Goal: Transaction & Acquisition: Purchase product/service

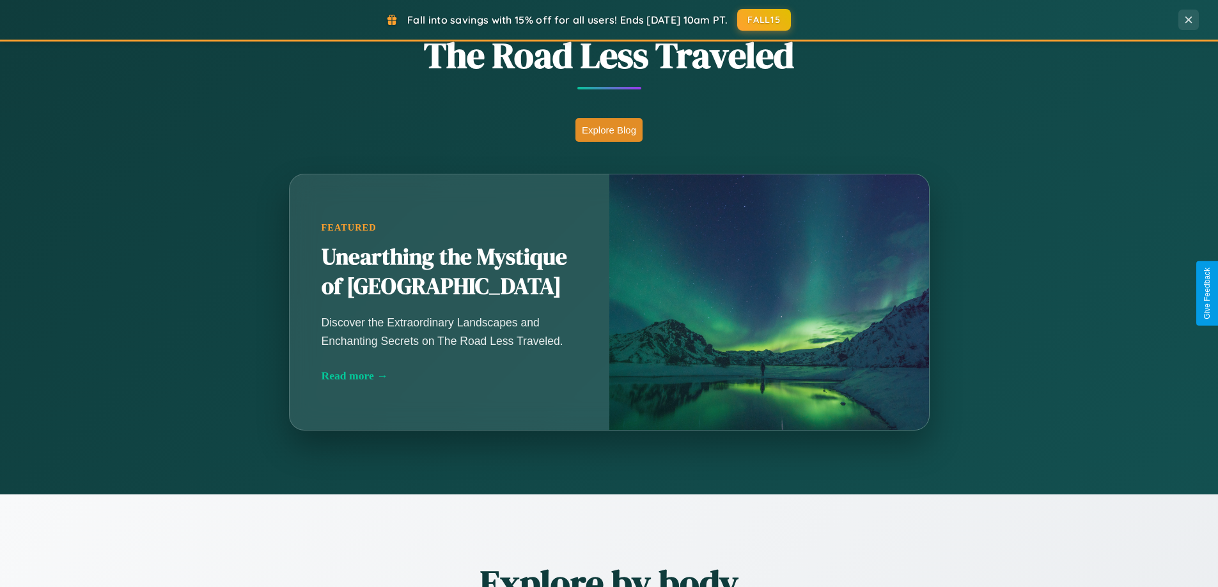
scroll to position [1126, 0]
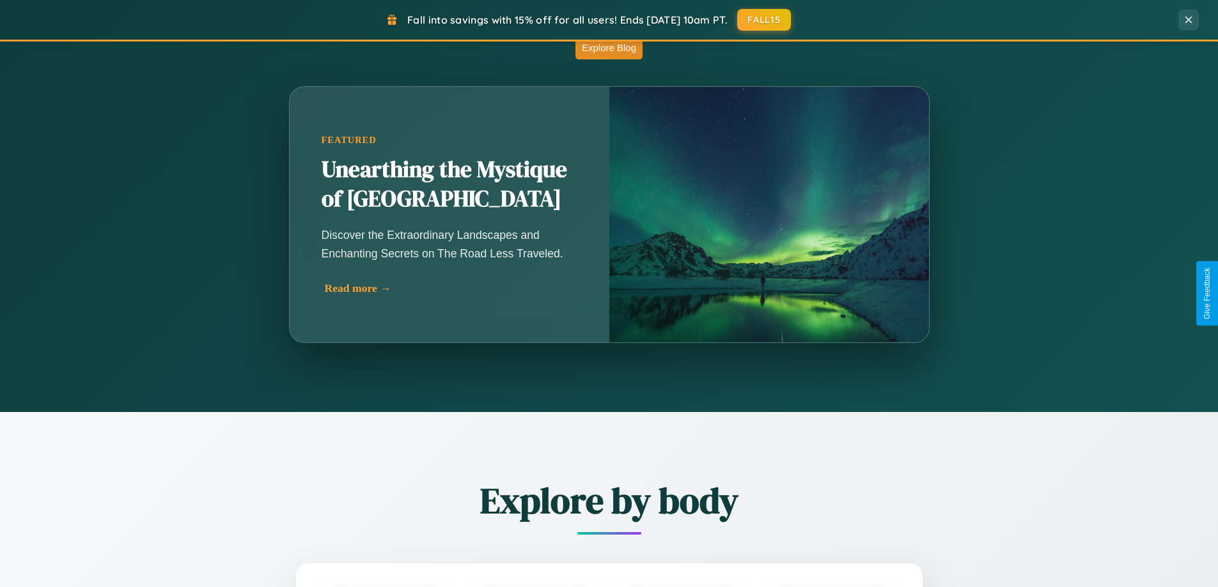
click at [449, 288] on div "Read more →" at bounding box center [453, 288] width 256 height 13
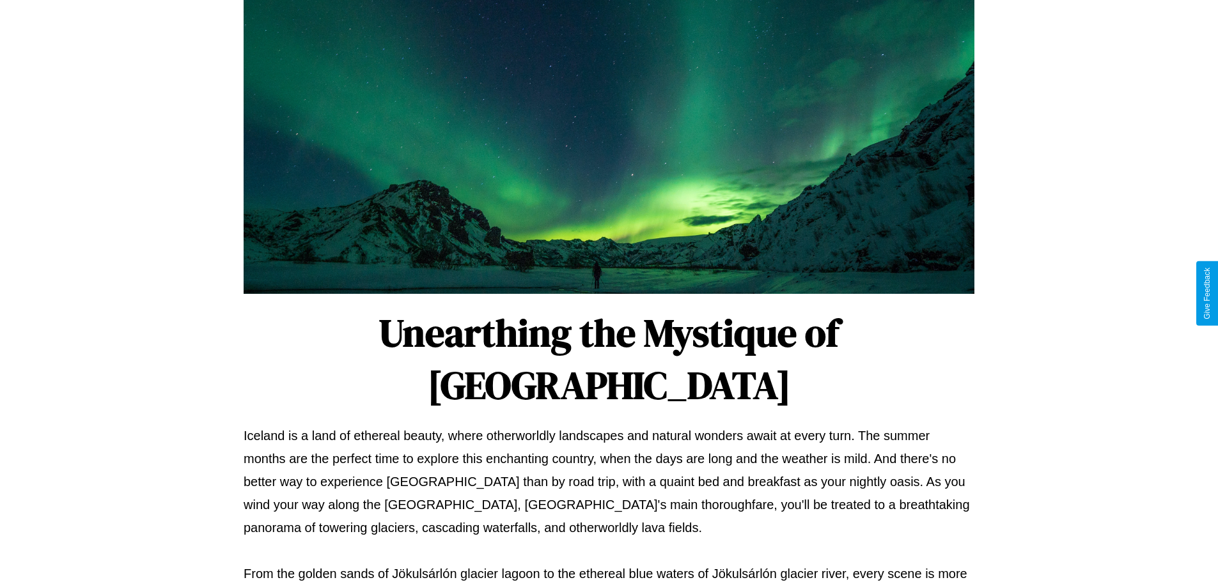
scroll to position [414, 0]
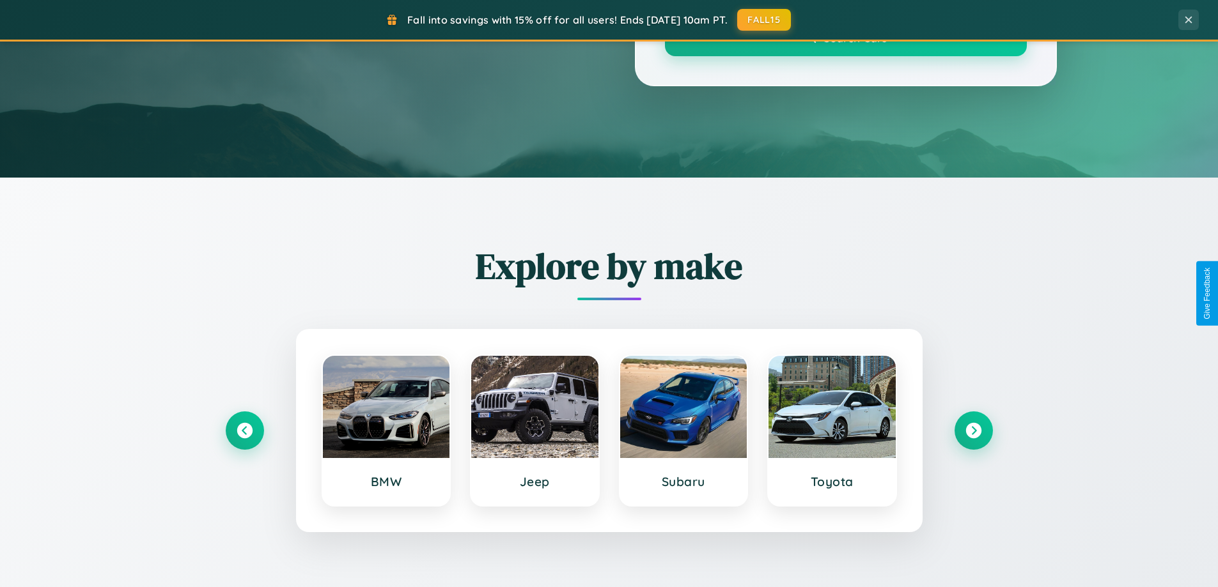
scroll to position [1126, 0]
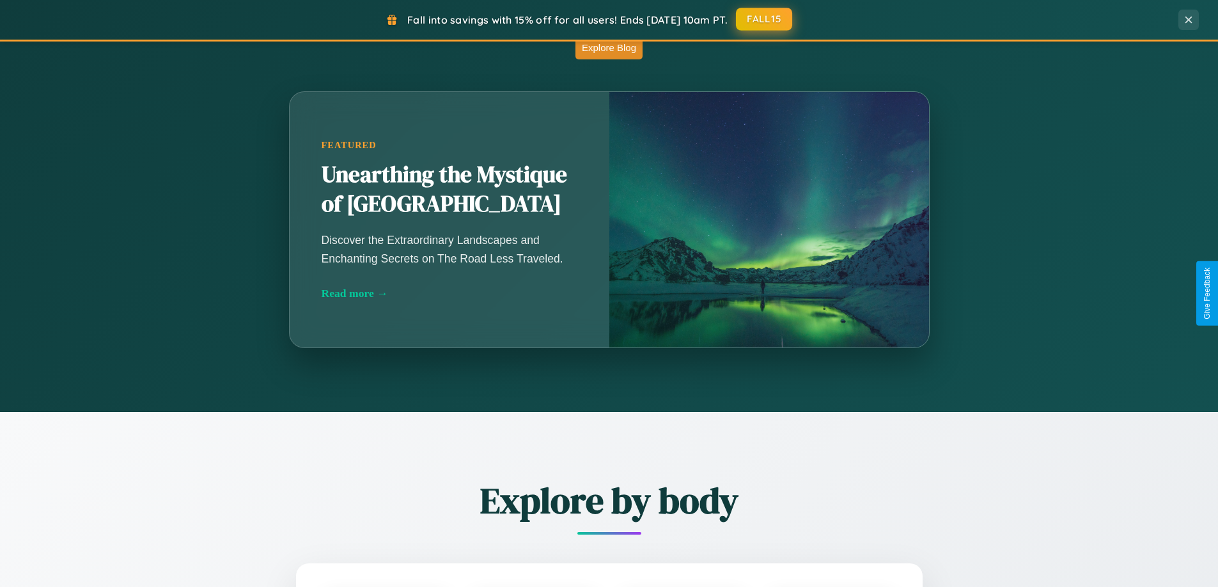
click at [764, 19] on button "FALL15" at bounding box center [764, 19] width 56 height 23
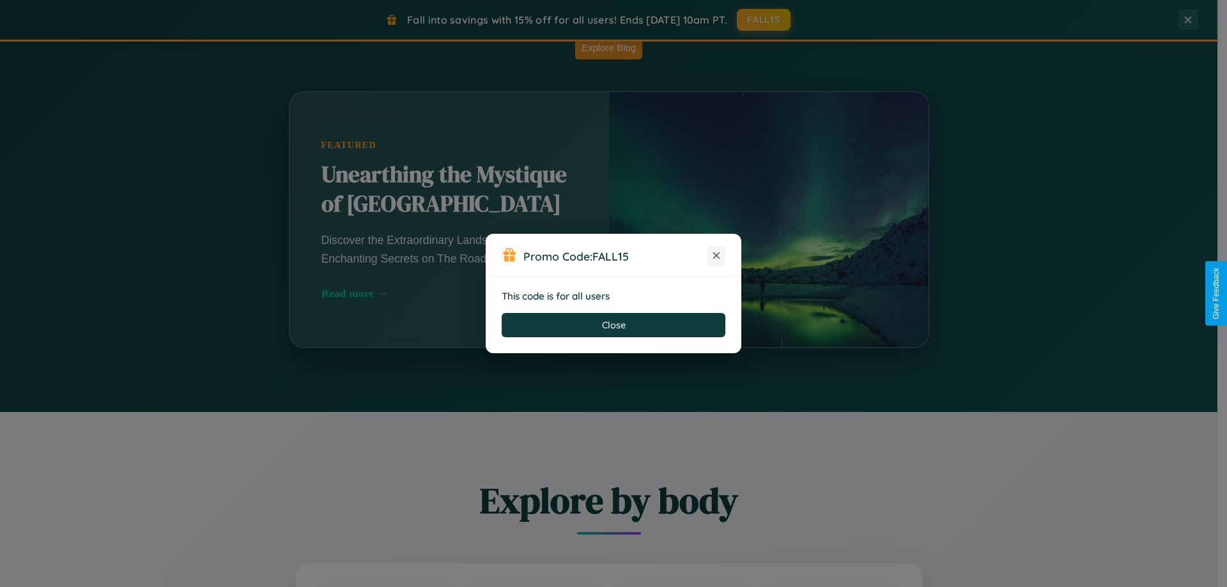
click at [716, 256] on icon at bounding box center [716, 255] width 13 height 13
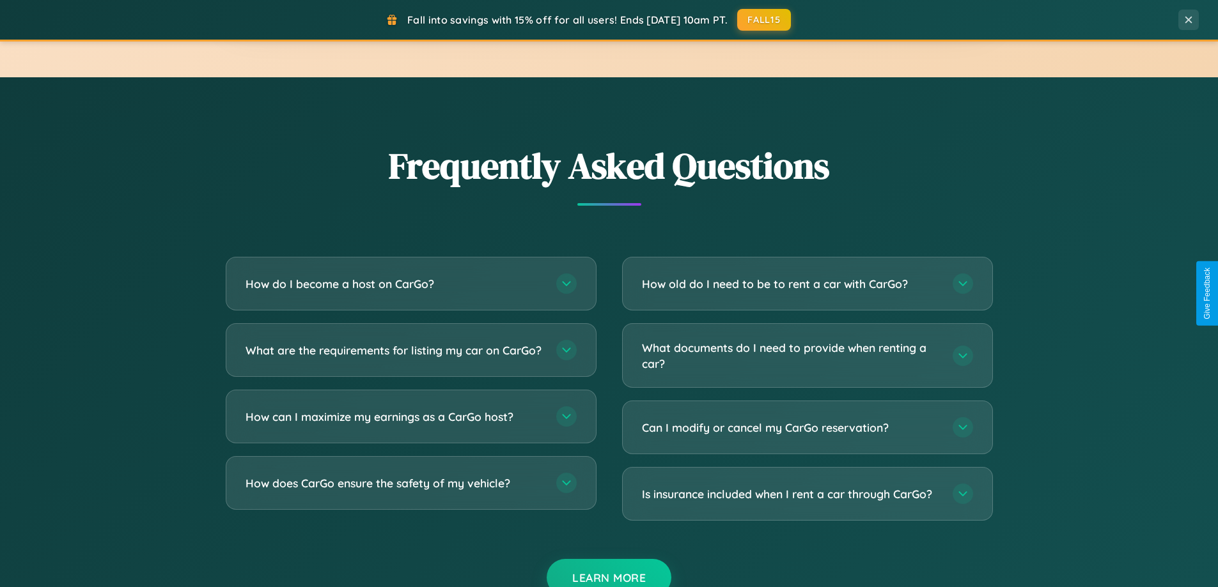
scroll to position [2459, 0]
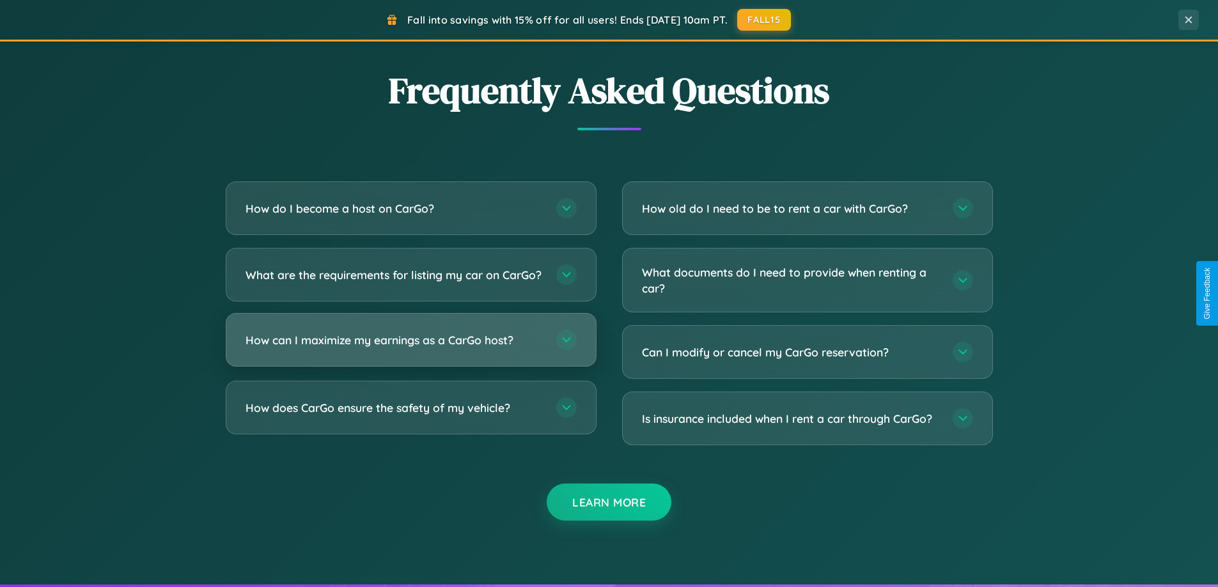
click at [410, 348] on h3 "How can I maximize my earnings as a CarGo host?" at bounding box center [394, 340] width 298 height 16
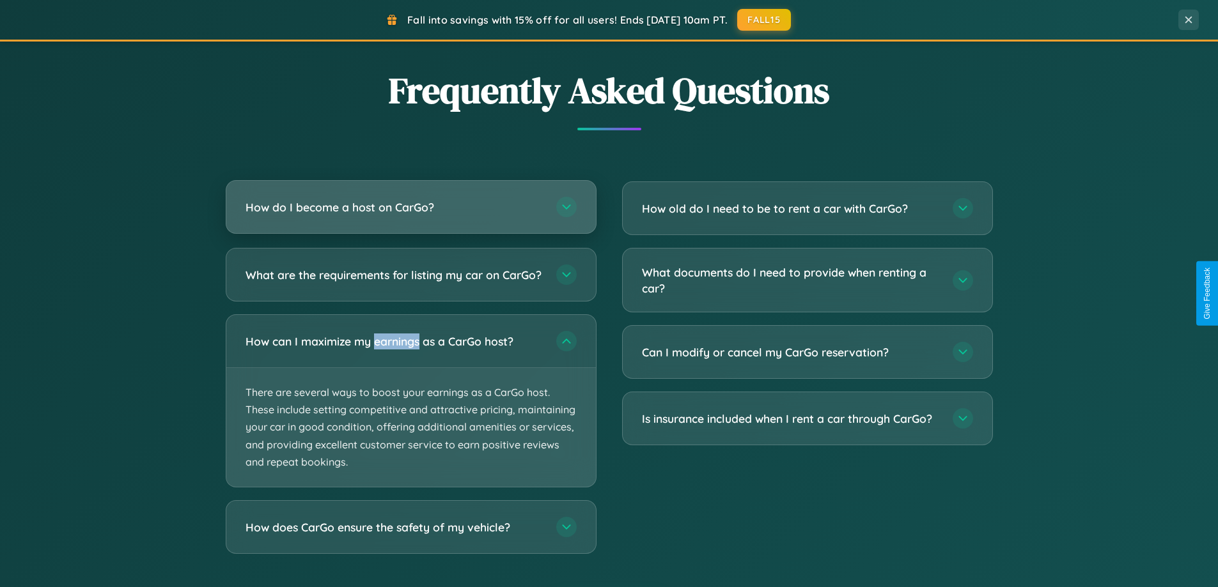
click at [410, 208] on h3 "How do I become a host on CarGo?" at bounding box center [394, 207] width 298 height 16
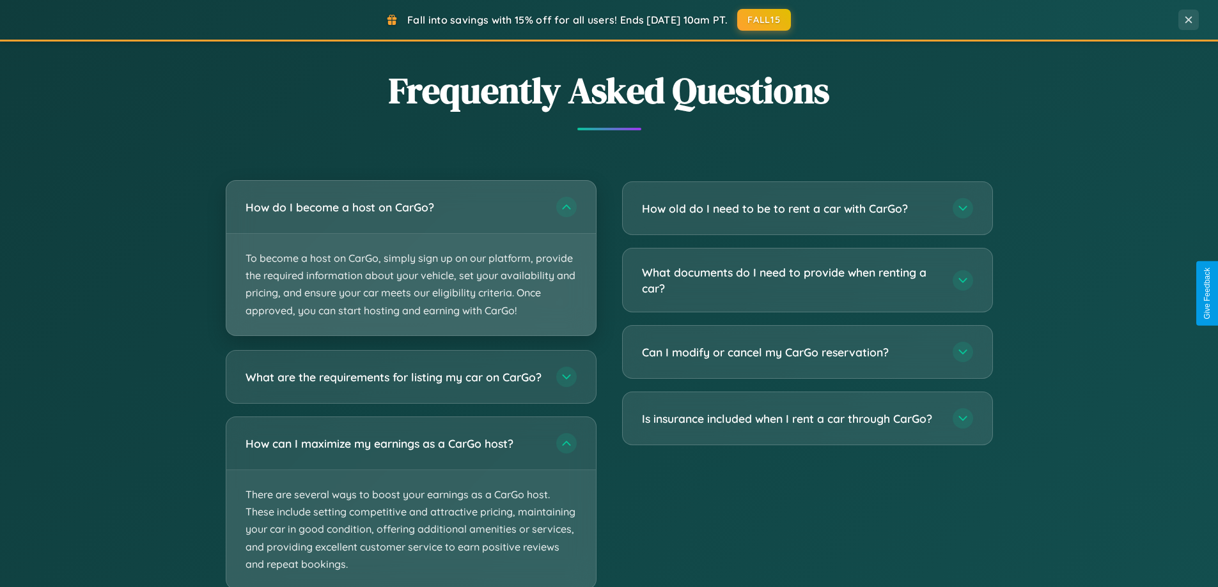
click at [410, 258] on p "To become a host on CarGo, simply sign up on our platform, provide the required…" at bounding box center [410, 285] width 369 height 102
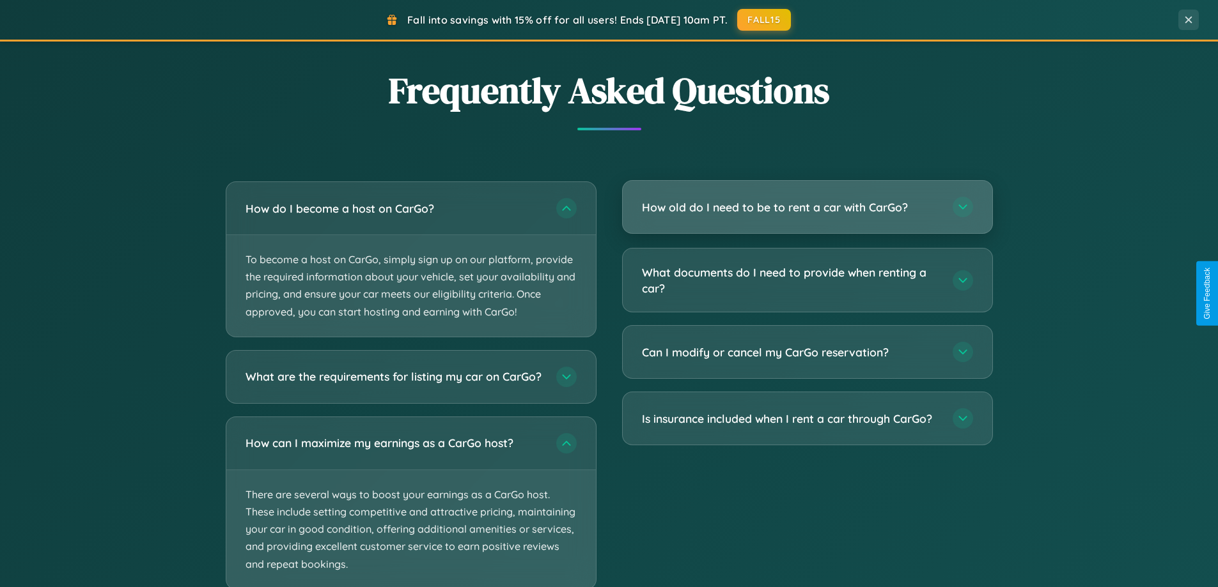
click at [807, 208] on h3 "How old do I need to be to rent a car with CarGo?" at bounding box center [791, 207] width 298 height 16
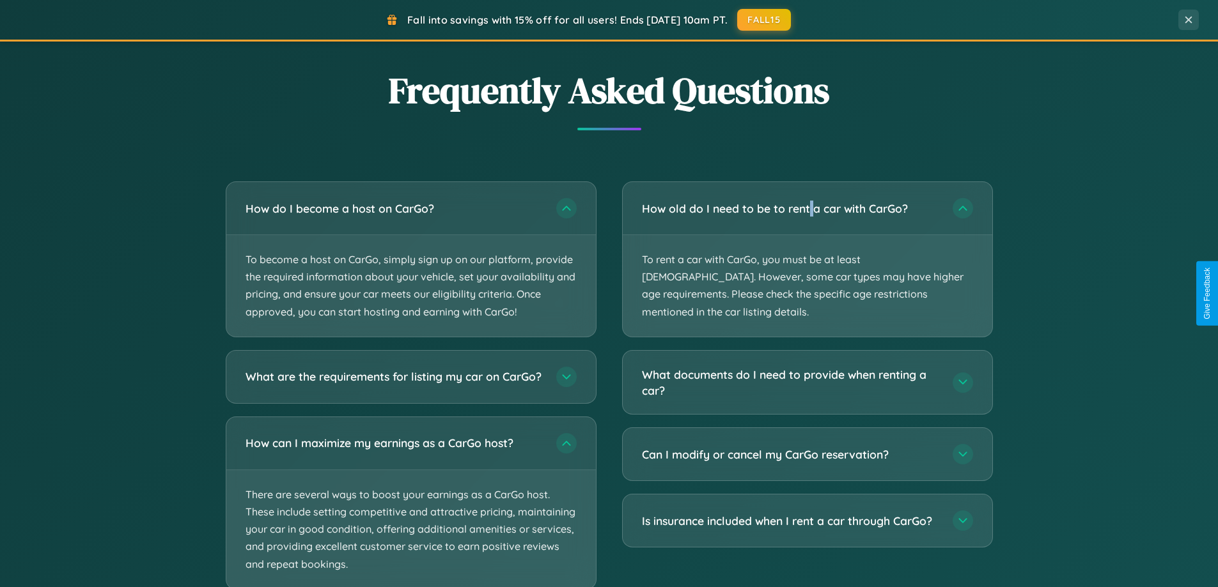
scroll to position [2539, 0]
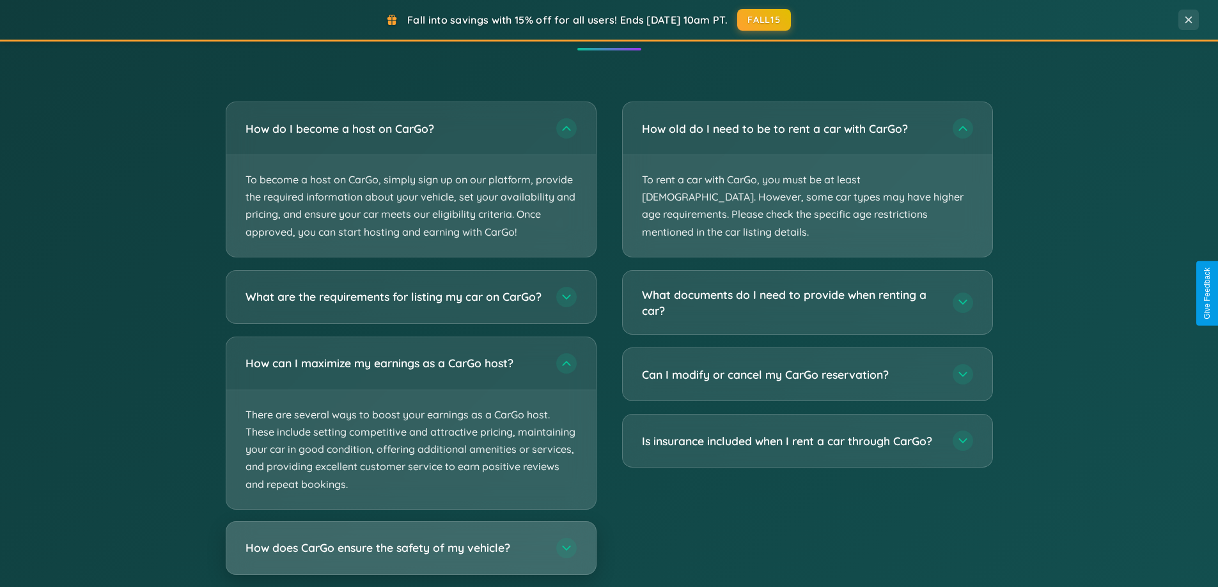
click at [410, 556] on h3 "How does CarGo ensure the safety of my vehicle?" at bounding box center [394, 548] width 298 height 16
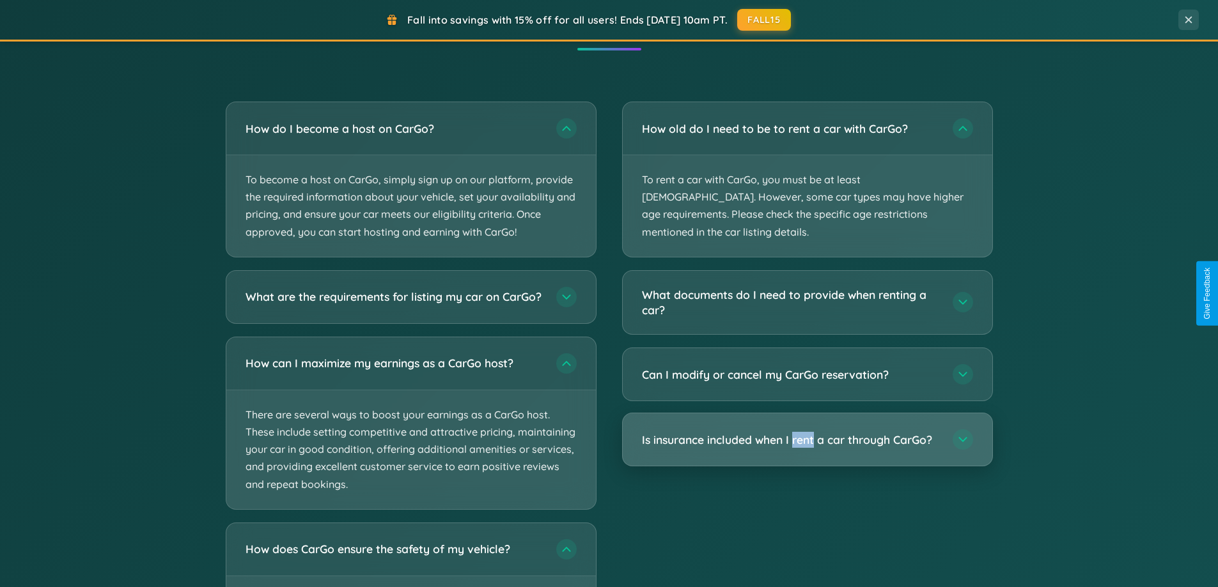
click at [807, 432] on h3 "Is insurance included when I rent a car through CarGo?" at bounding box center [791, 440] width 298 height 16
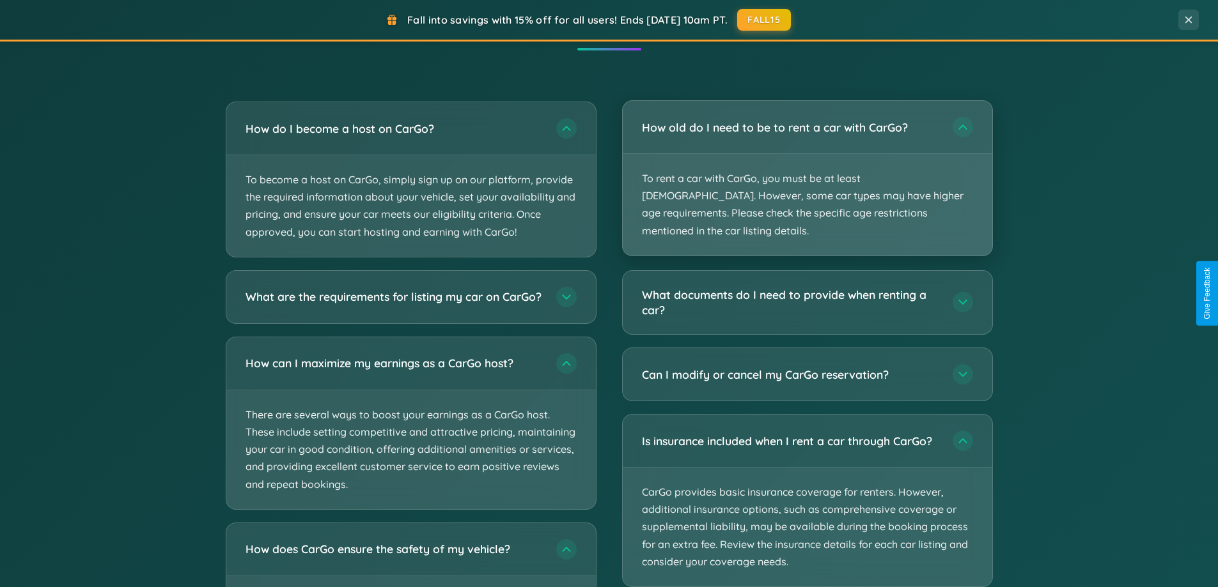
click at [807, 171] on p "To rent a car with CarGo, you must be at least 21 years old. However, some car …" at bounding box center [807, 205] width 369 height 102
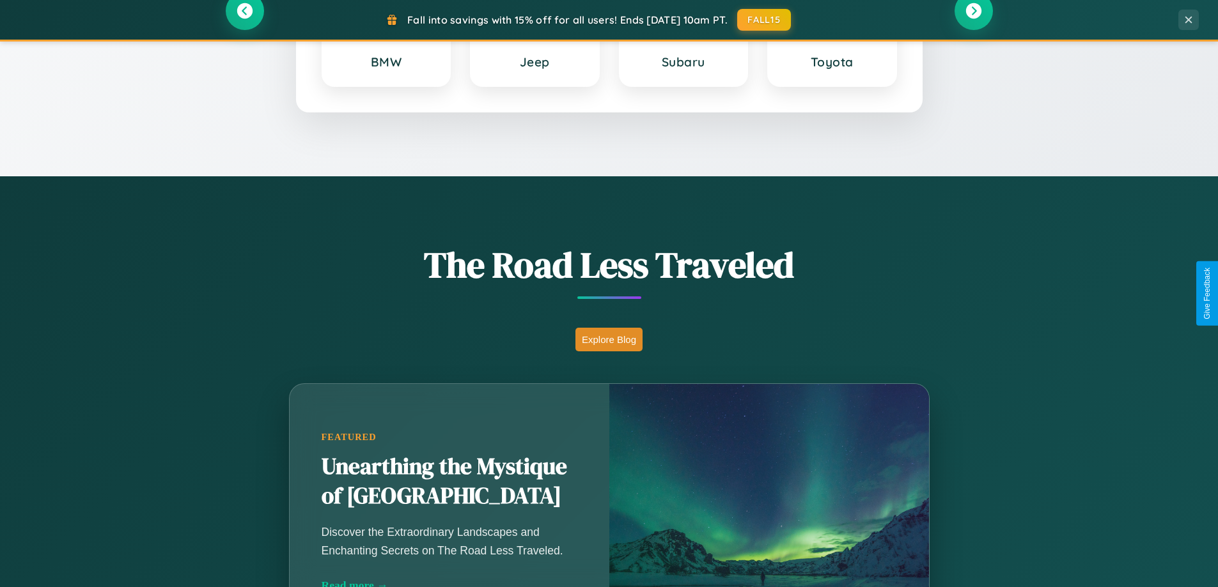
scroll to position [551, 0]
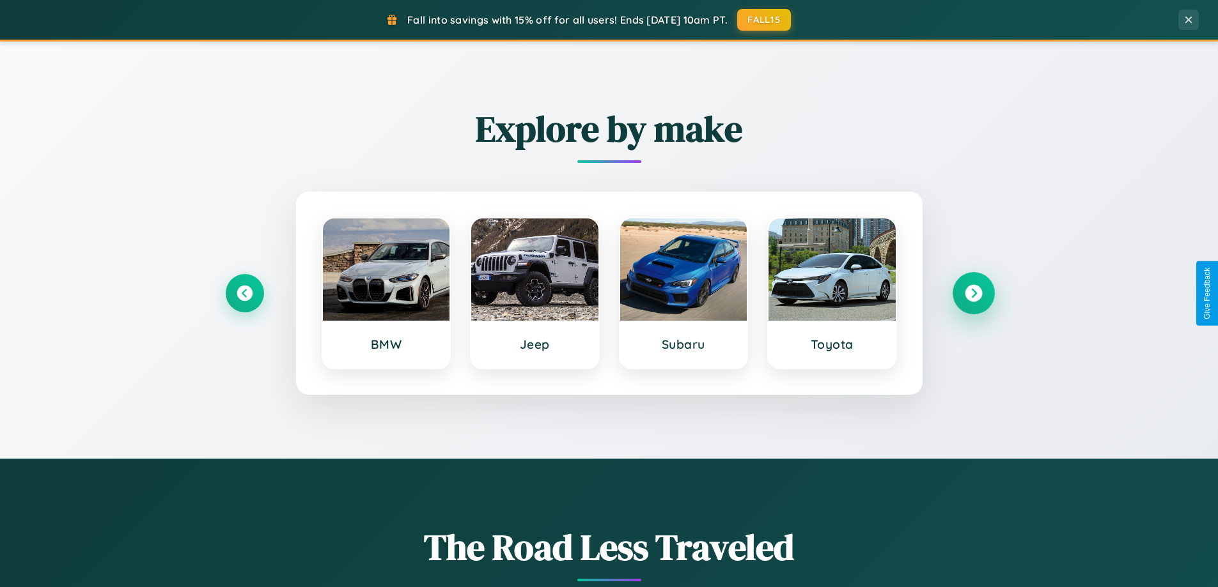
click at [973, 293] on icon at bounding box center [972, 293] width 17 height 17
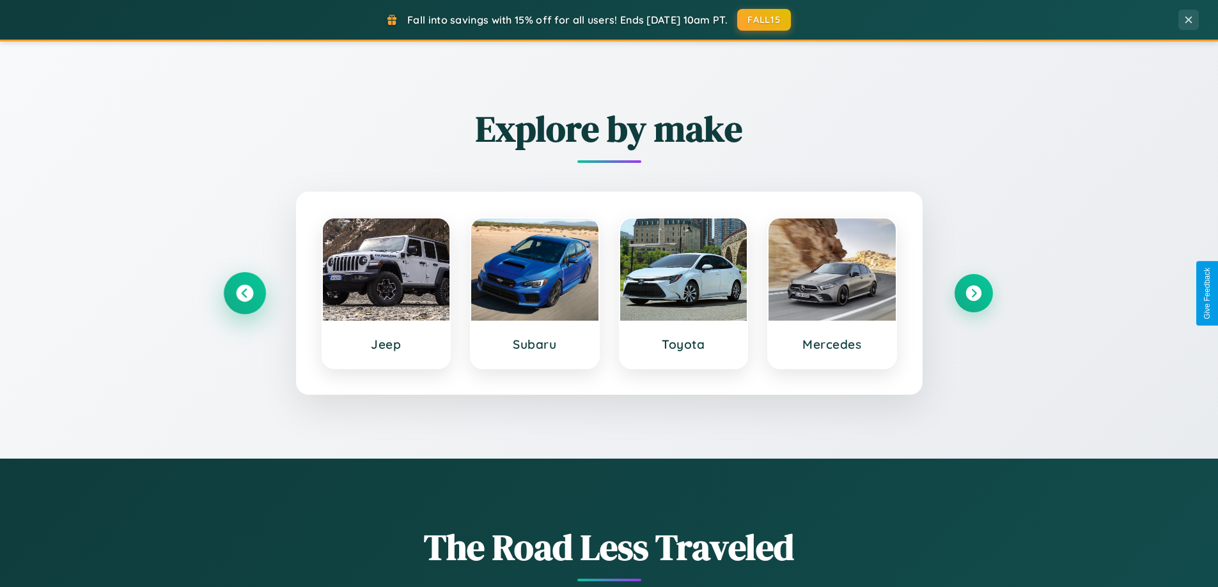
click at [244, 293] on icon at bounding box center [244, 293] width 17 height 17
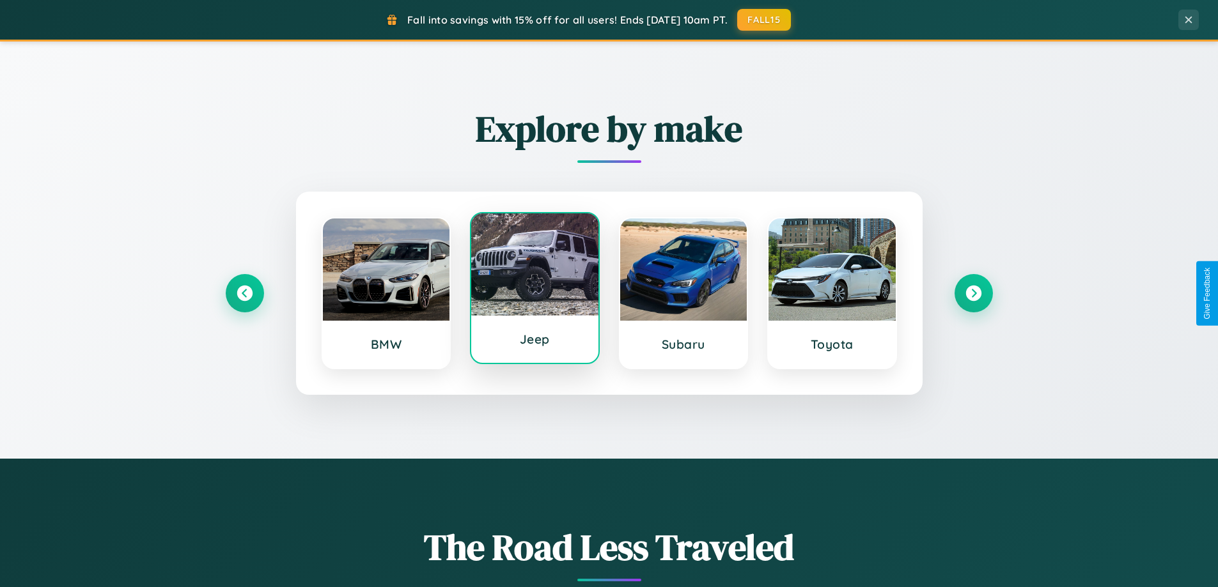
click at [534, 290] on div at bounding box center [534, 264] width 127 height 102
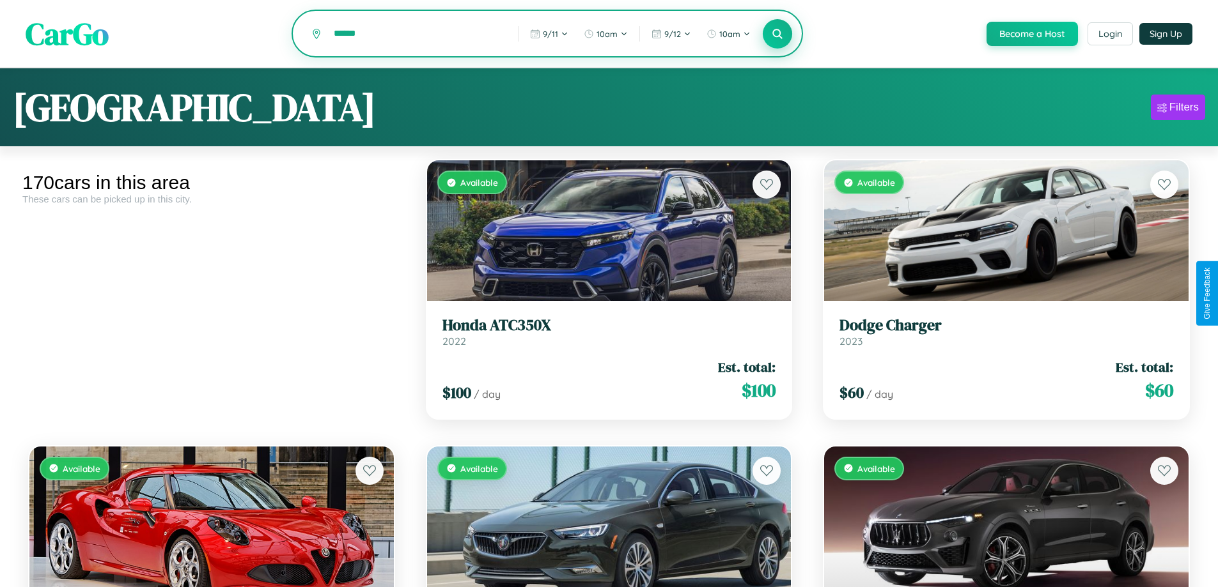
type input "******"
click at [777, 35] on icon at bounding box center [777, 33] width 12 height 12
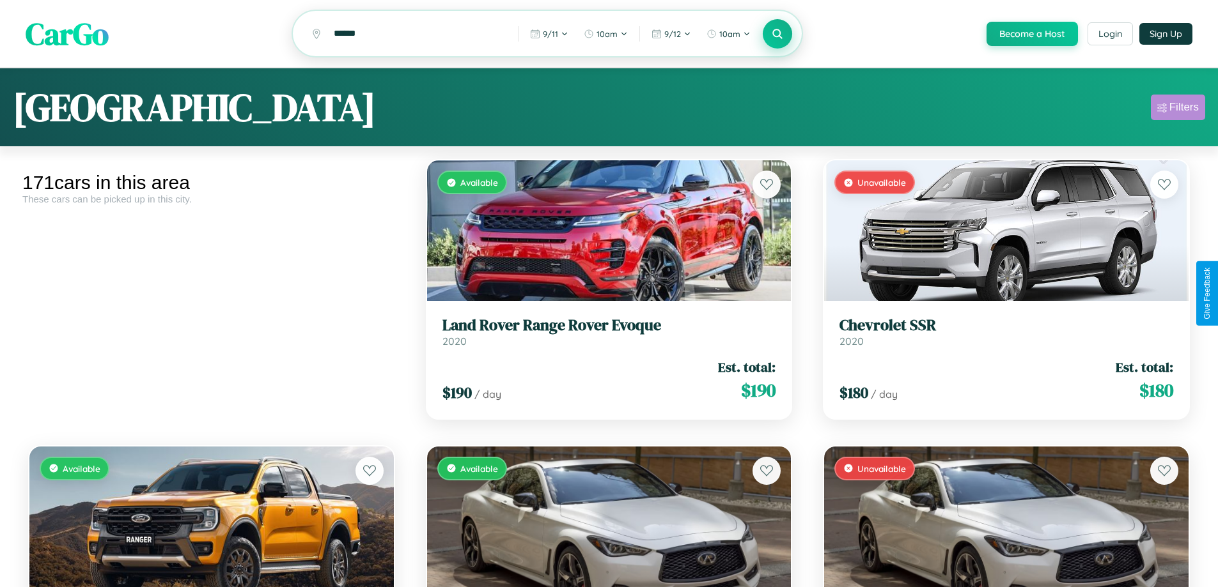
click at [1177, 109] on div "Filters" at bounding box center [1183, 107] width 29 height 13
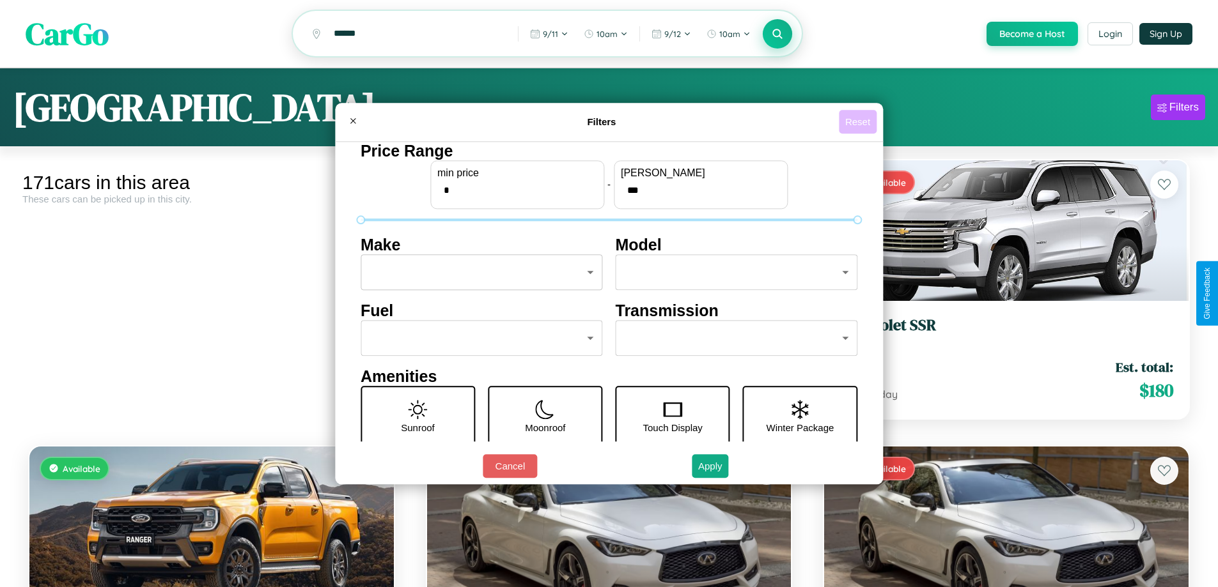
click at [859, 121] on button "Reset" at bounding box center [858, 122] width 38 height 24
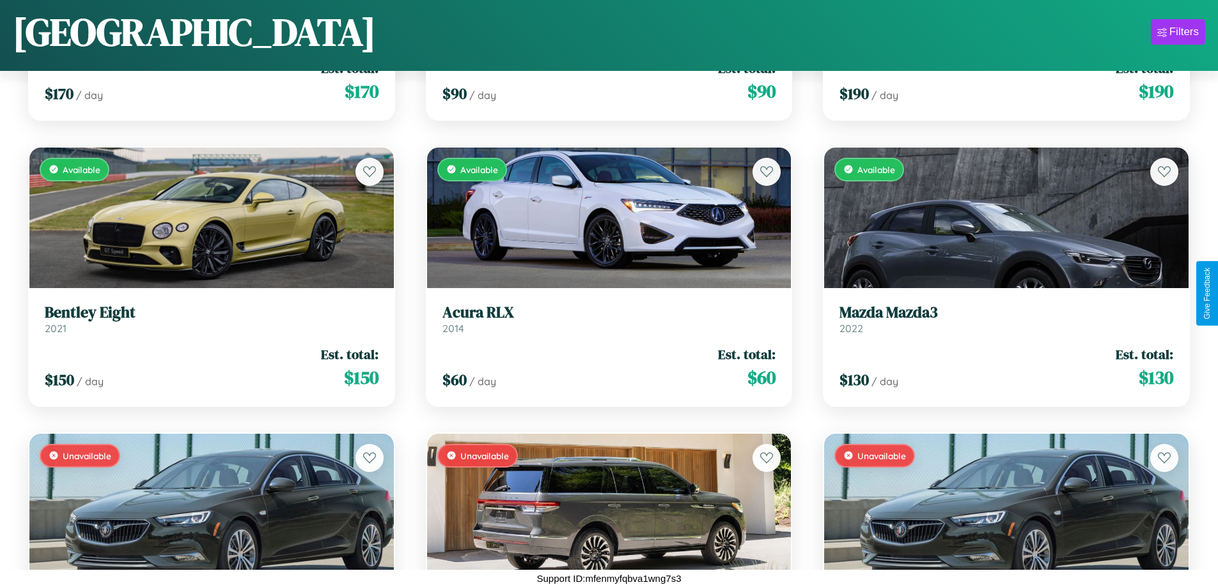
scroll to position [5904, 0]
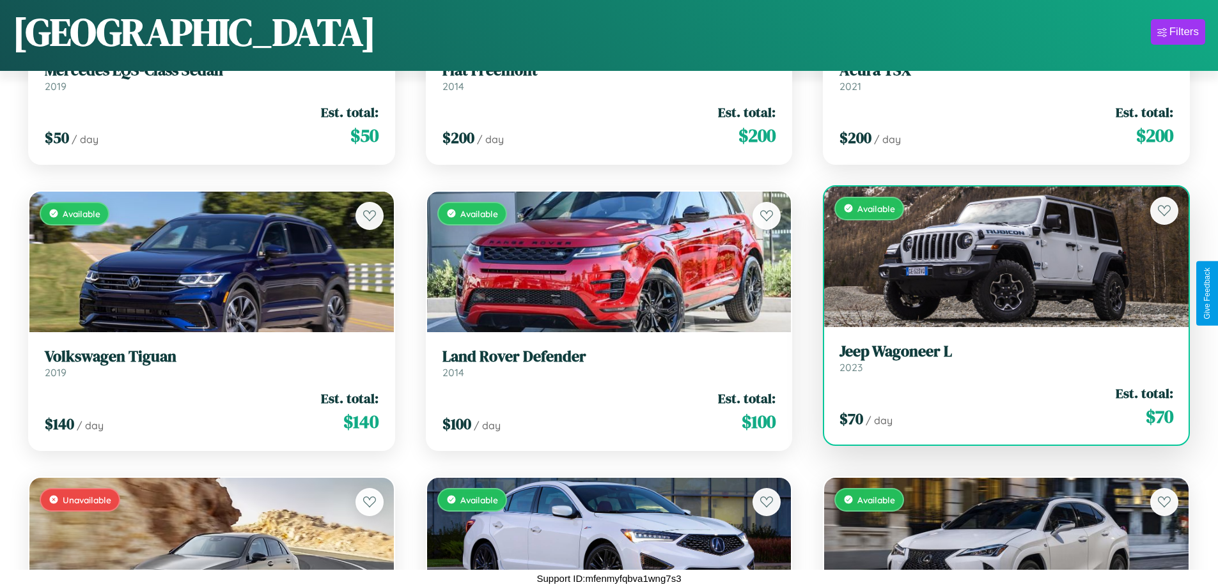
click at [998, 363] on link "Jeep Wagoneer L 2023" at bounding box center [1006, 358] width 334 height 31
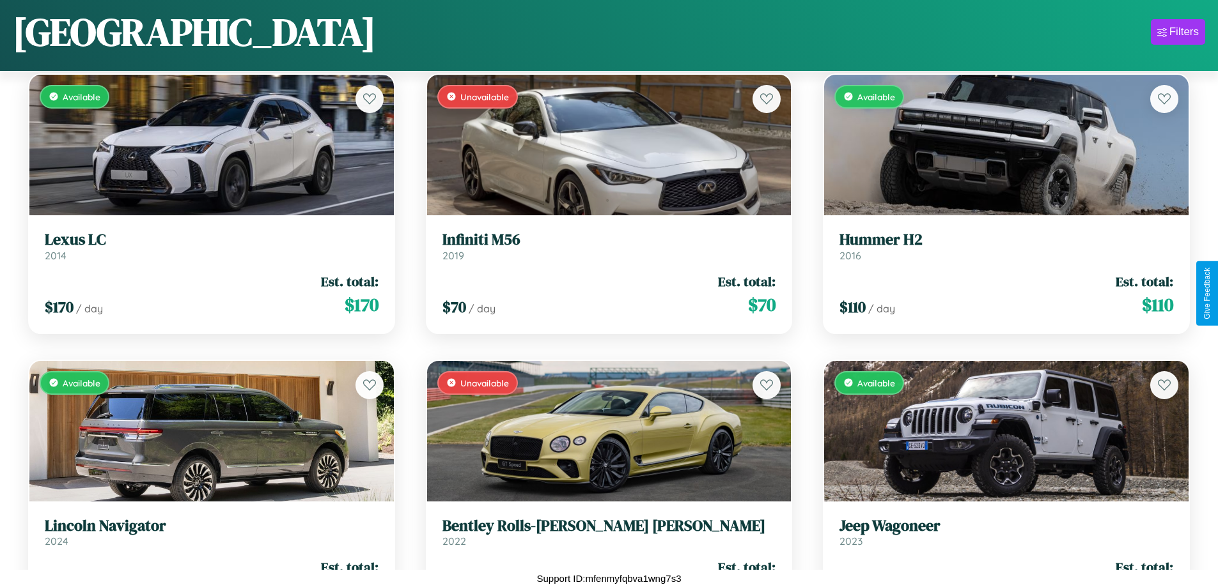
scroll to position [3042, 0]
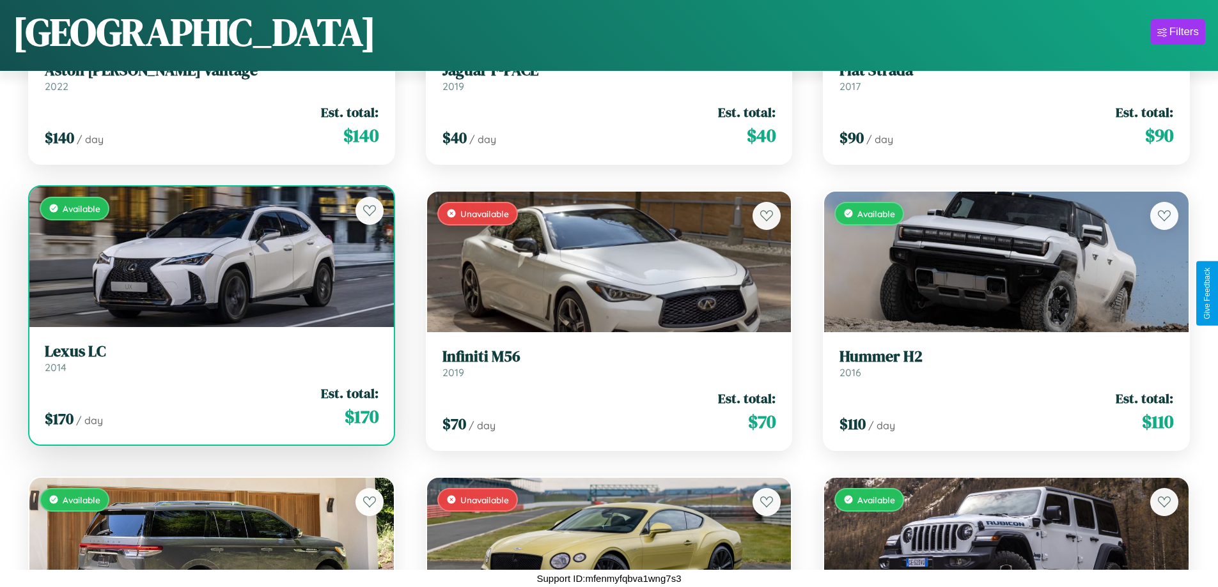
click at [210, 358] on h3 "Lexus LC" at bounding box center [212, 352] width 334 height 19
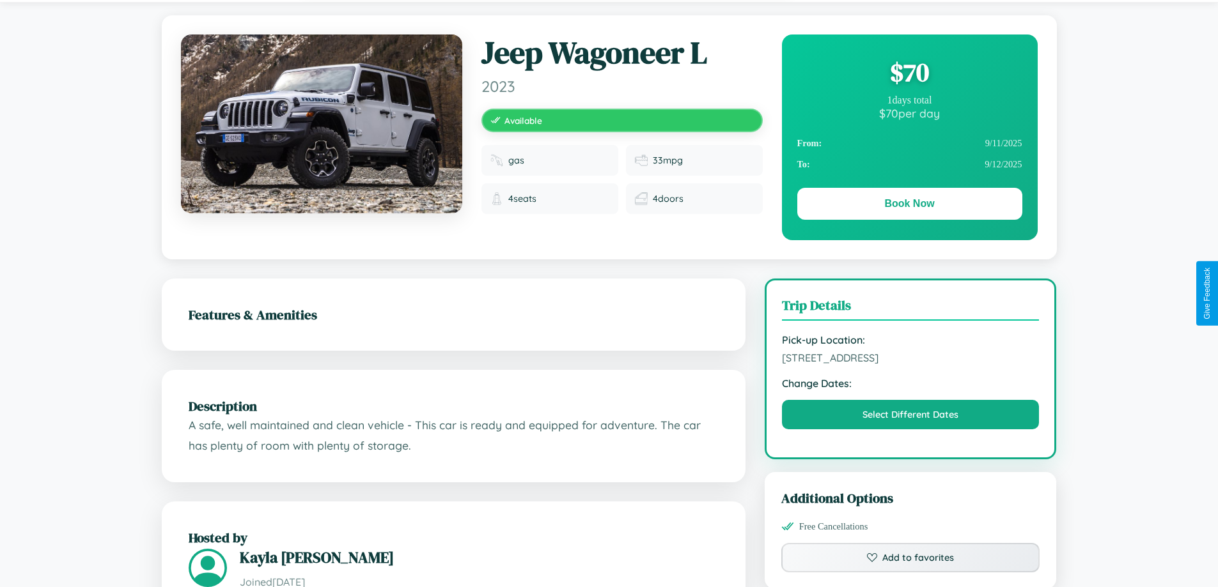
scroll to position [332, 0]
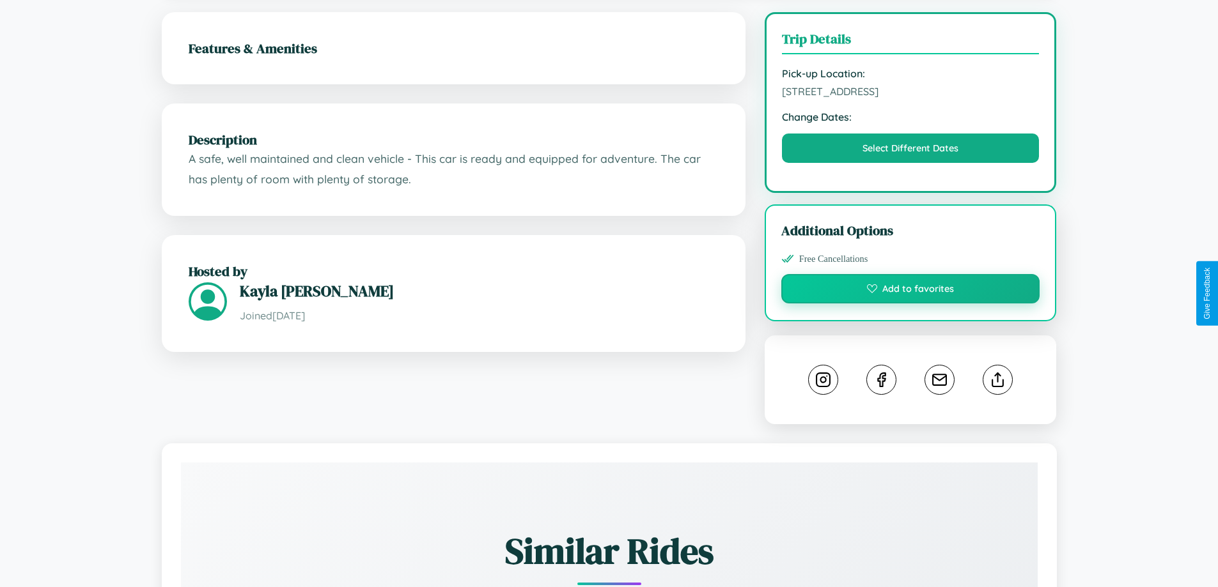
click at [910, 291] on button "Add to favorites" at bounding box center [910, 288] width 259 height 29
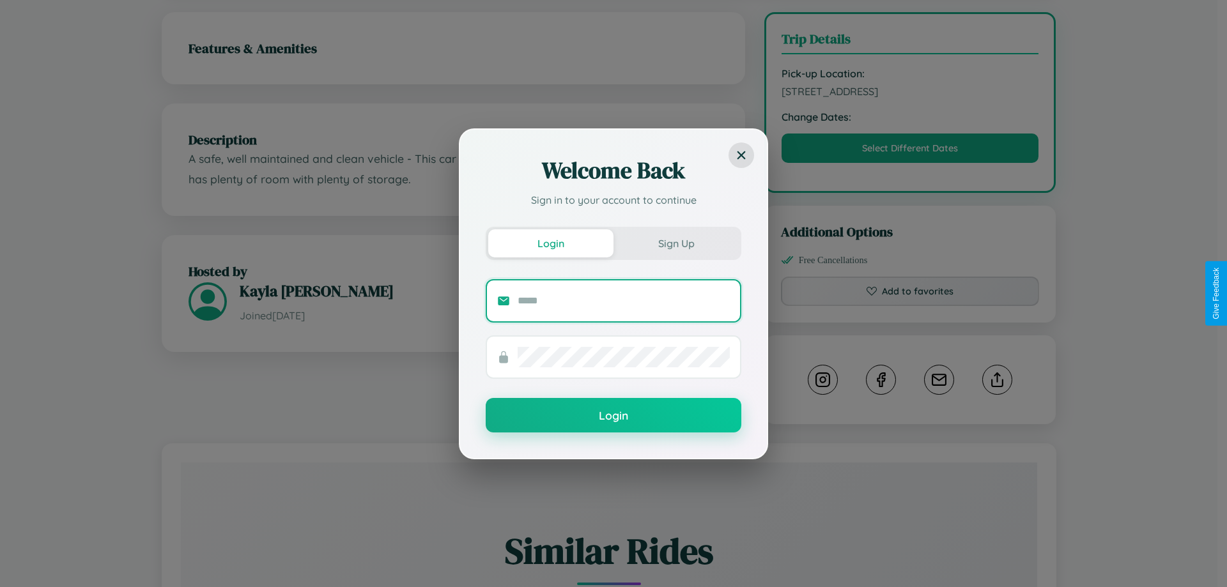
click at [624, 300] on input "text" at bounding box center [624, 301] width 212 height 20
type input "**********"
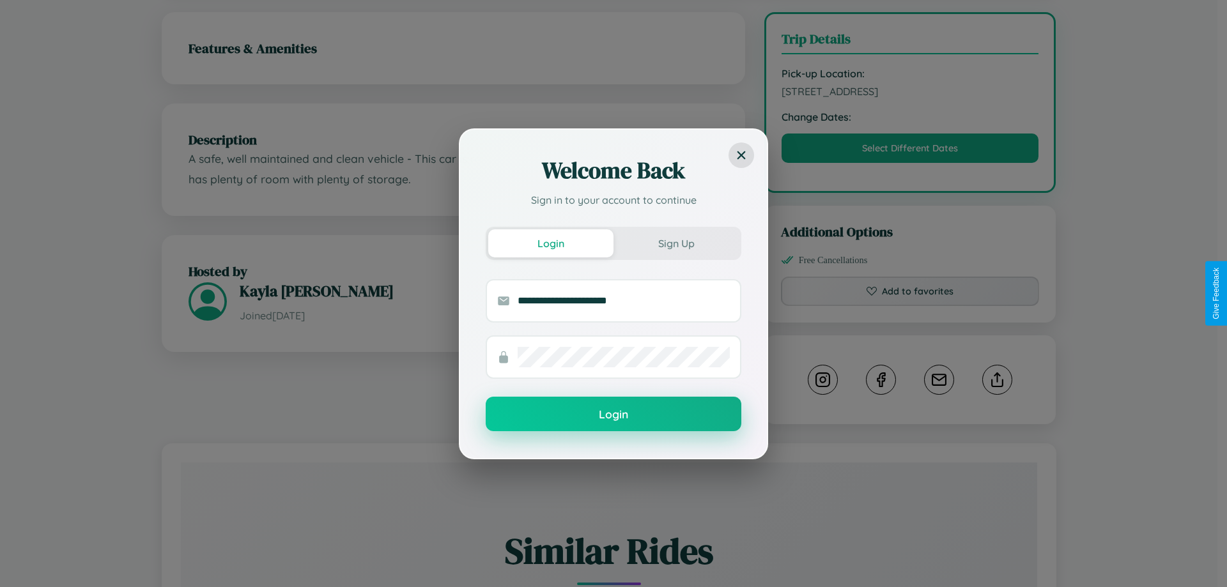
click at [614, 415] on button "Login" at bounding box center [614, 414] width 256 height 35
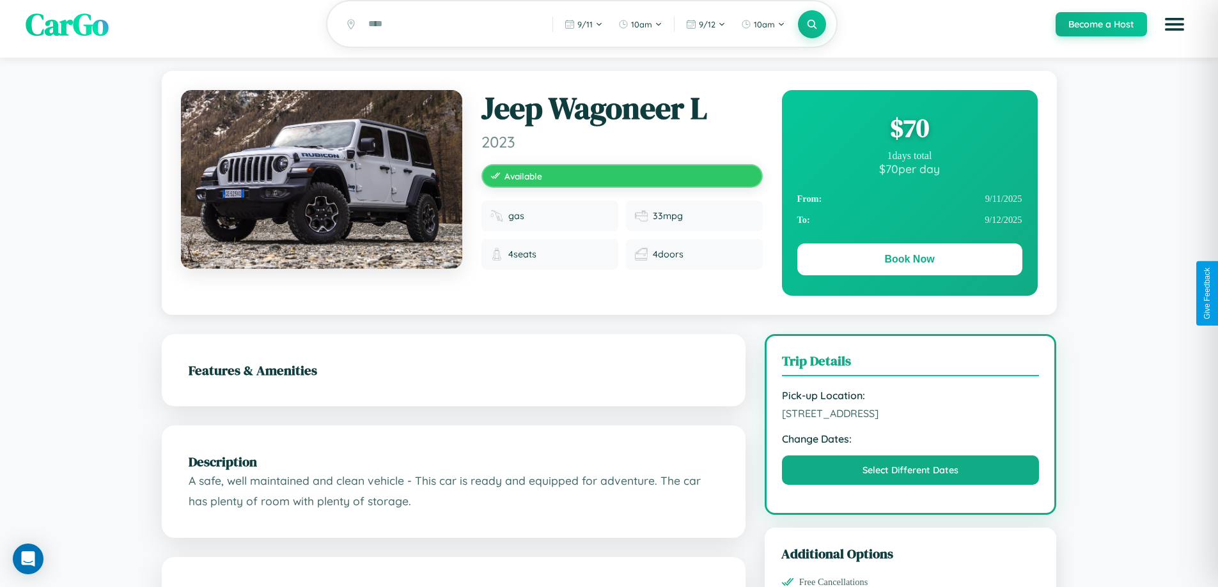
scroll to position [0, 0]
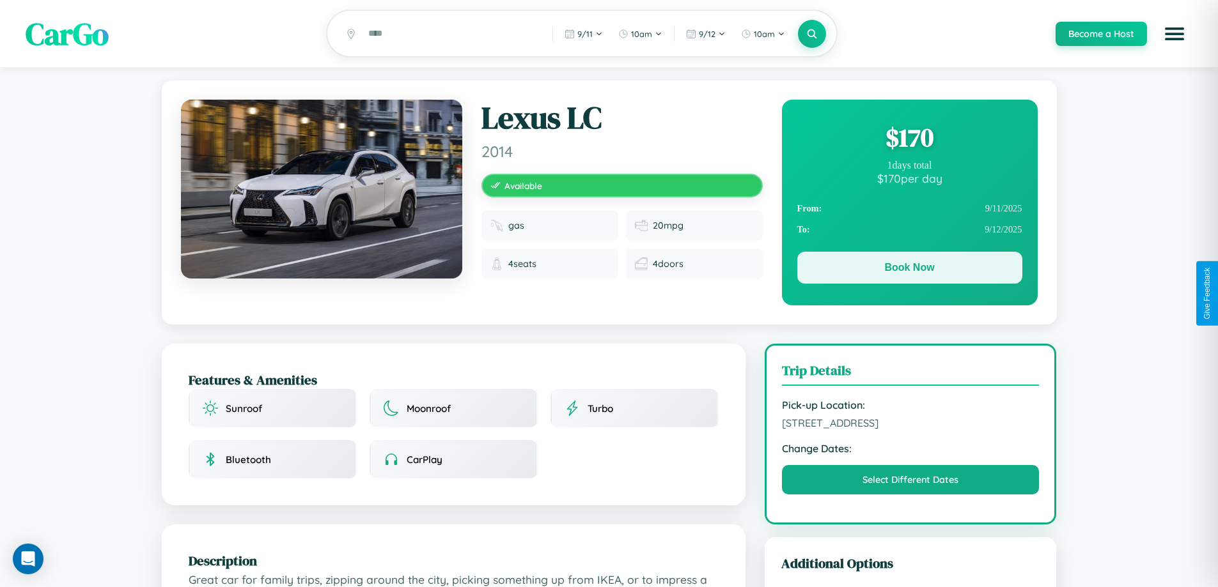
click at [909, 270] on button "Book Now" at bounding box center [909, 268] width 225 height 32
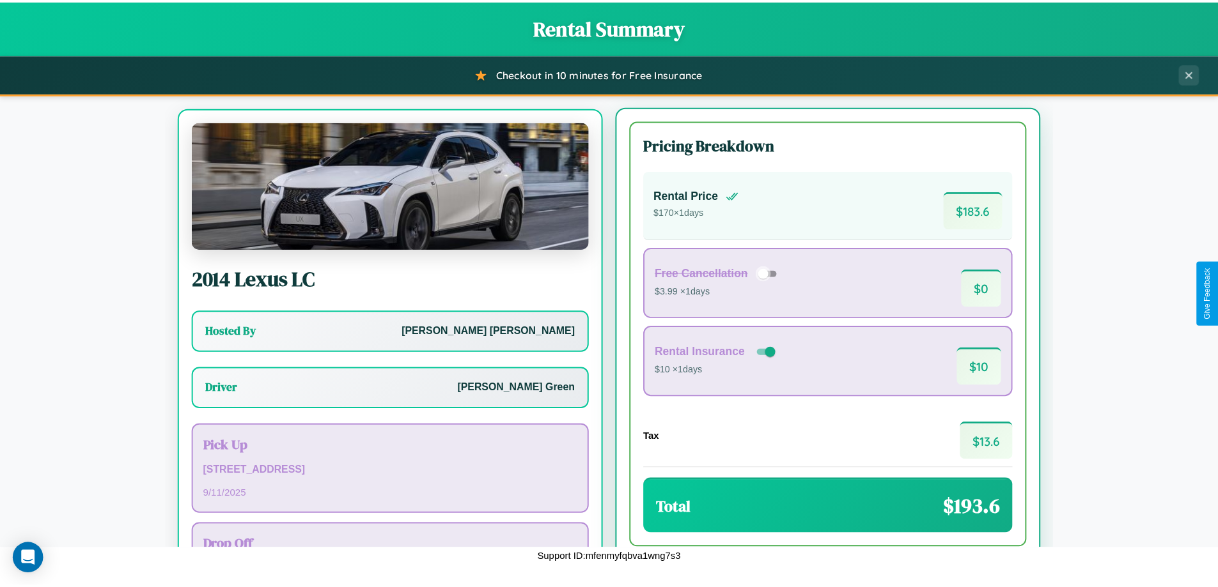
scroll to position [59, 0]
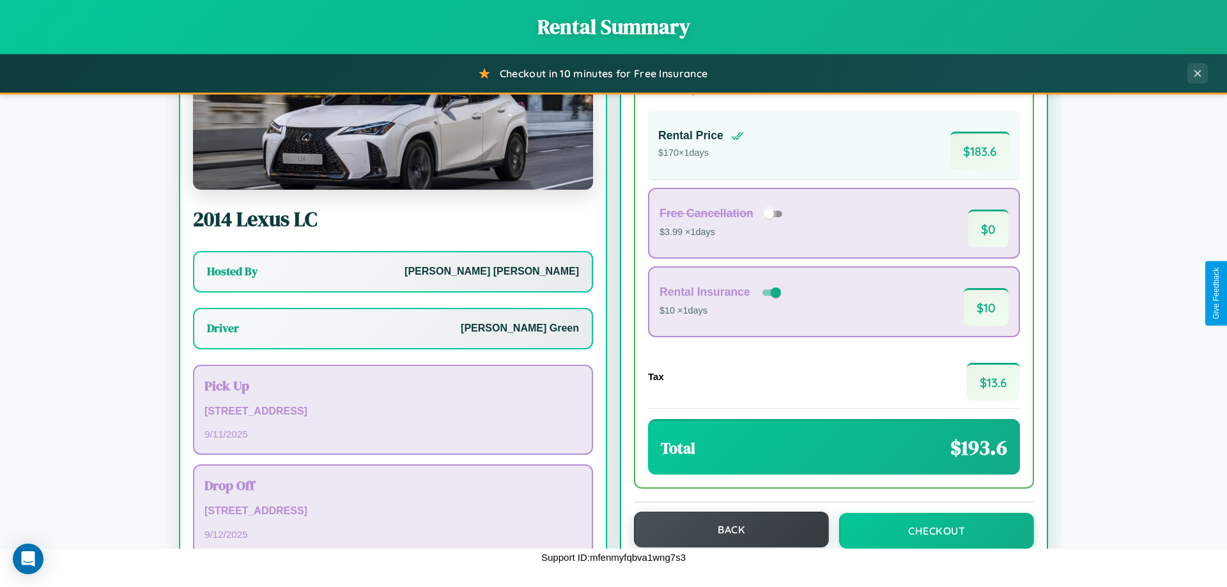
click at [725, 530] on button "Back" at bounding box center [731, 530] width 195 height 36
